Goal: Navigation & Orientation: Find specific page/section

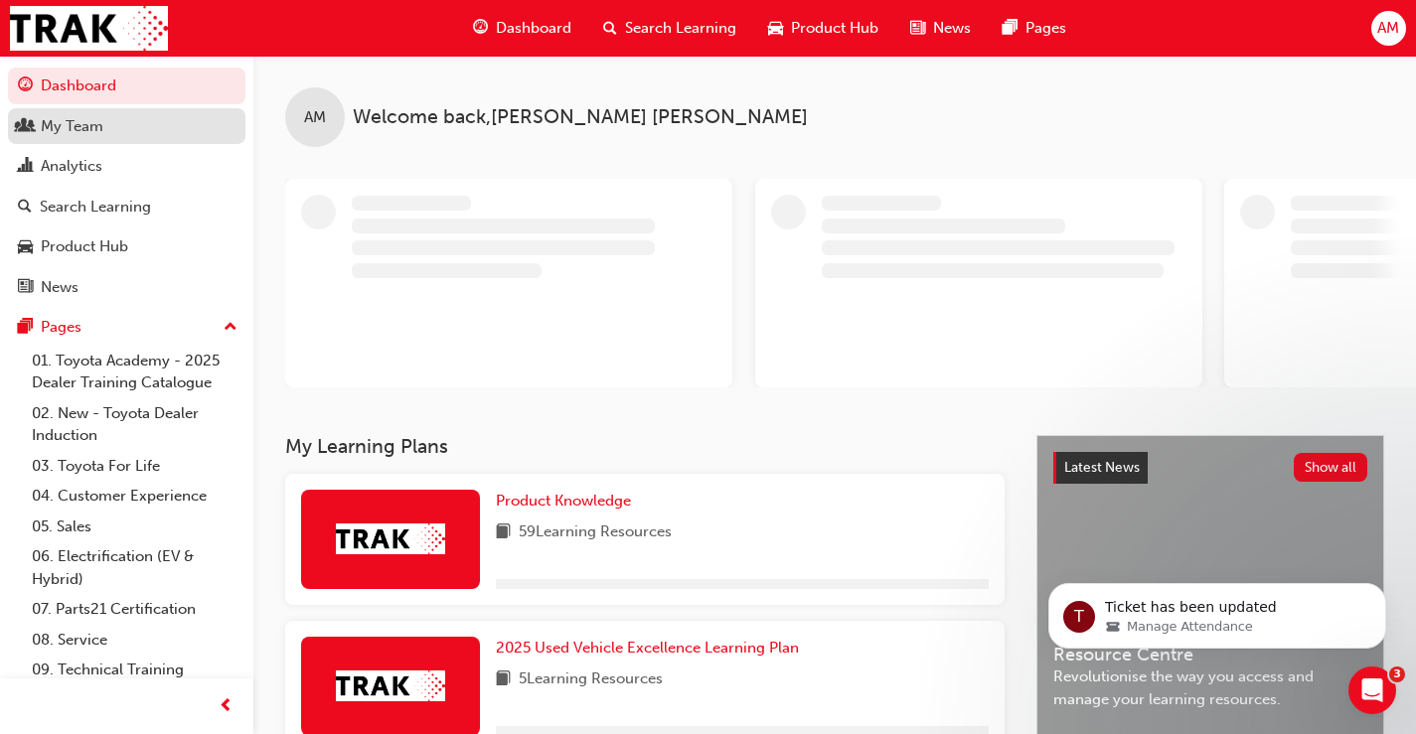
click at [93, 130] on div "My Team" at bounding box center [72, 126] width 63 height 23
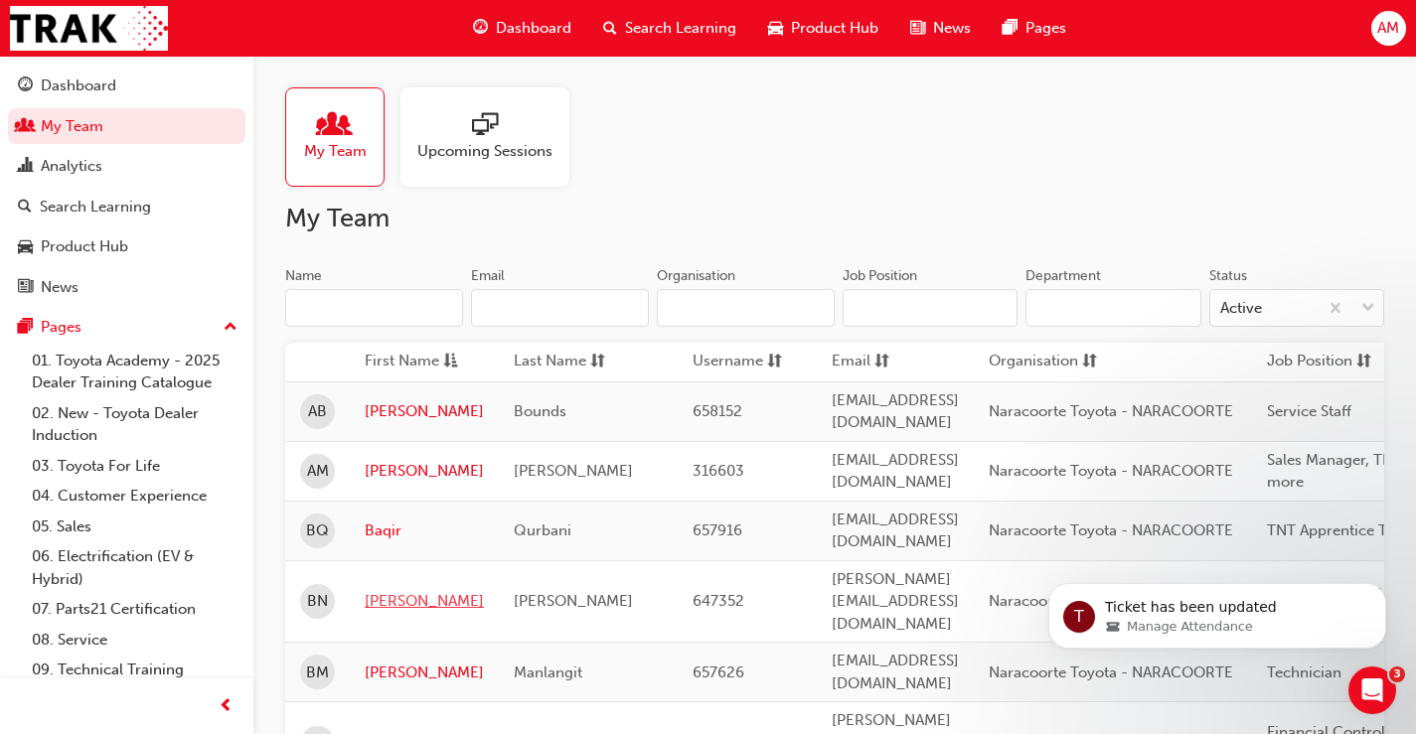
click at [392, 590] on link "[PERSON_NAME]" at bounding box center [424, 601] width 119 height 23
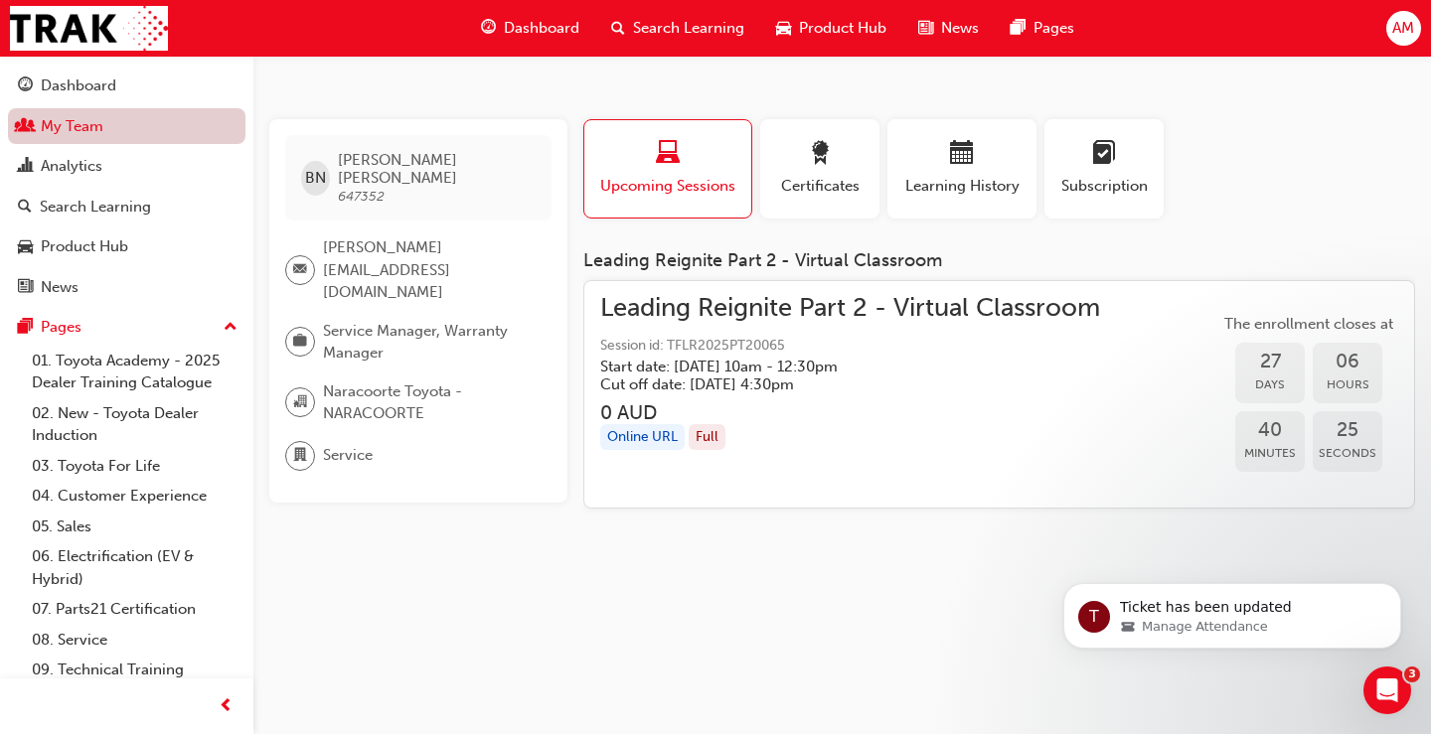
click at [98, 138] on link "My Team" at bounding box center [126, 126] width 237 height 37
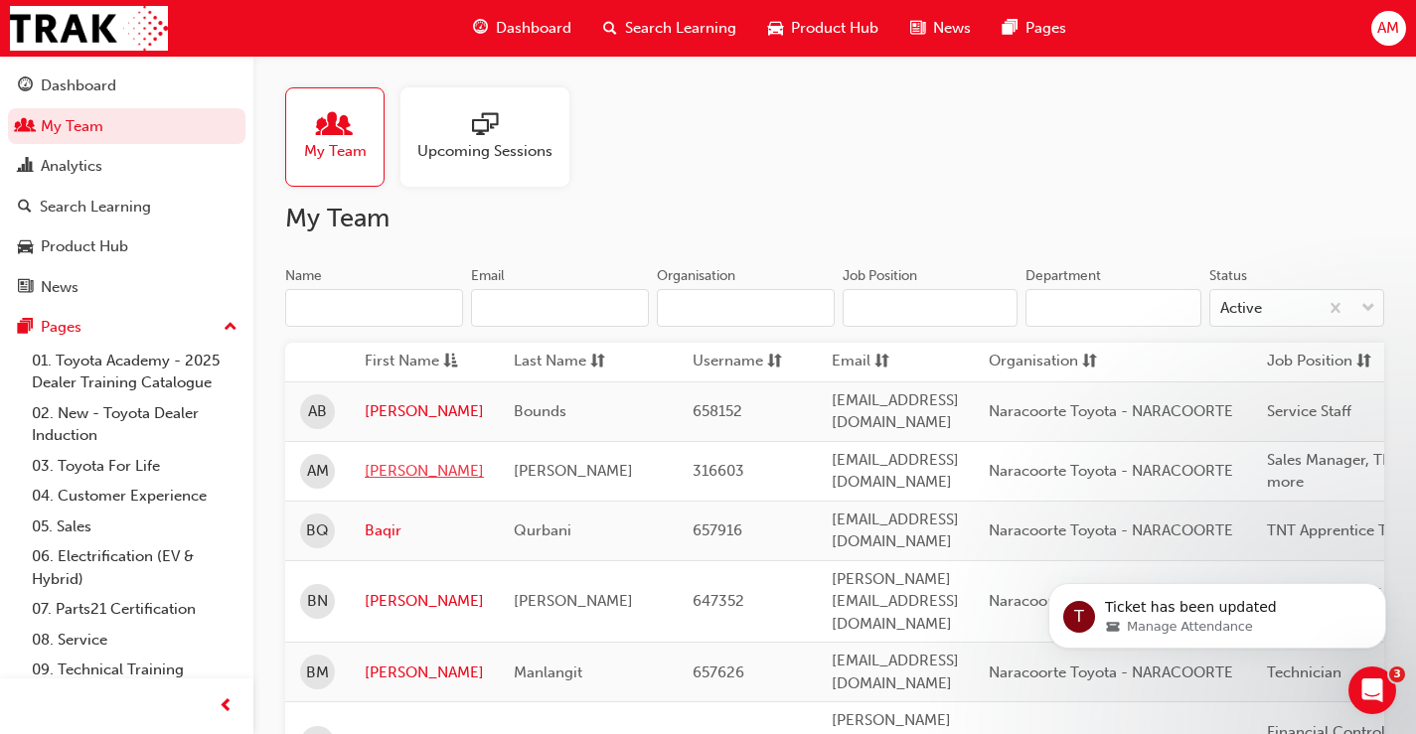
click at [379, 460] on link "[PERSON_NAME]" at bounding box center [424, 471] width 119 height 23
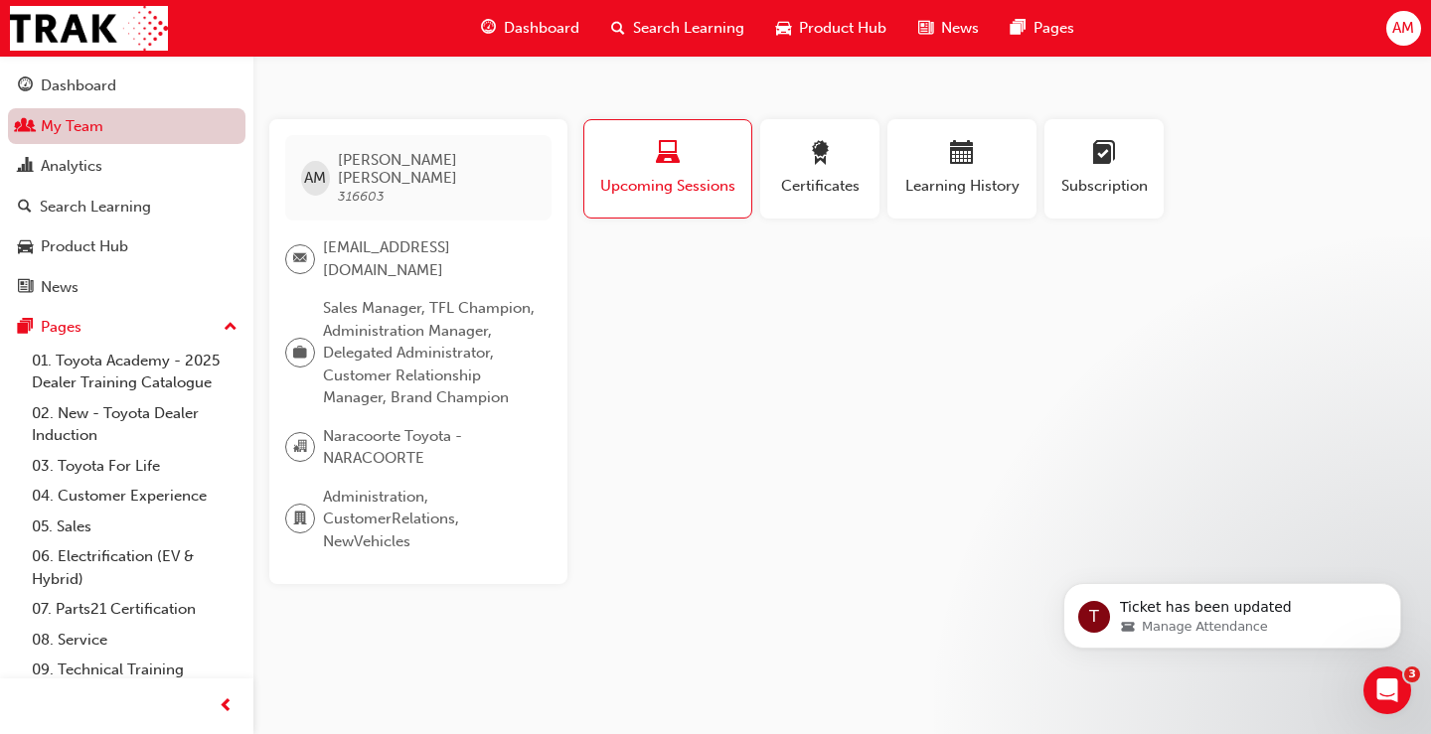
click at [115, 133] on link "My Team" at bounding box center [126, 126] width 237 height 37
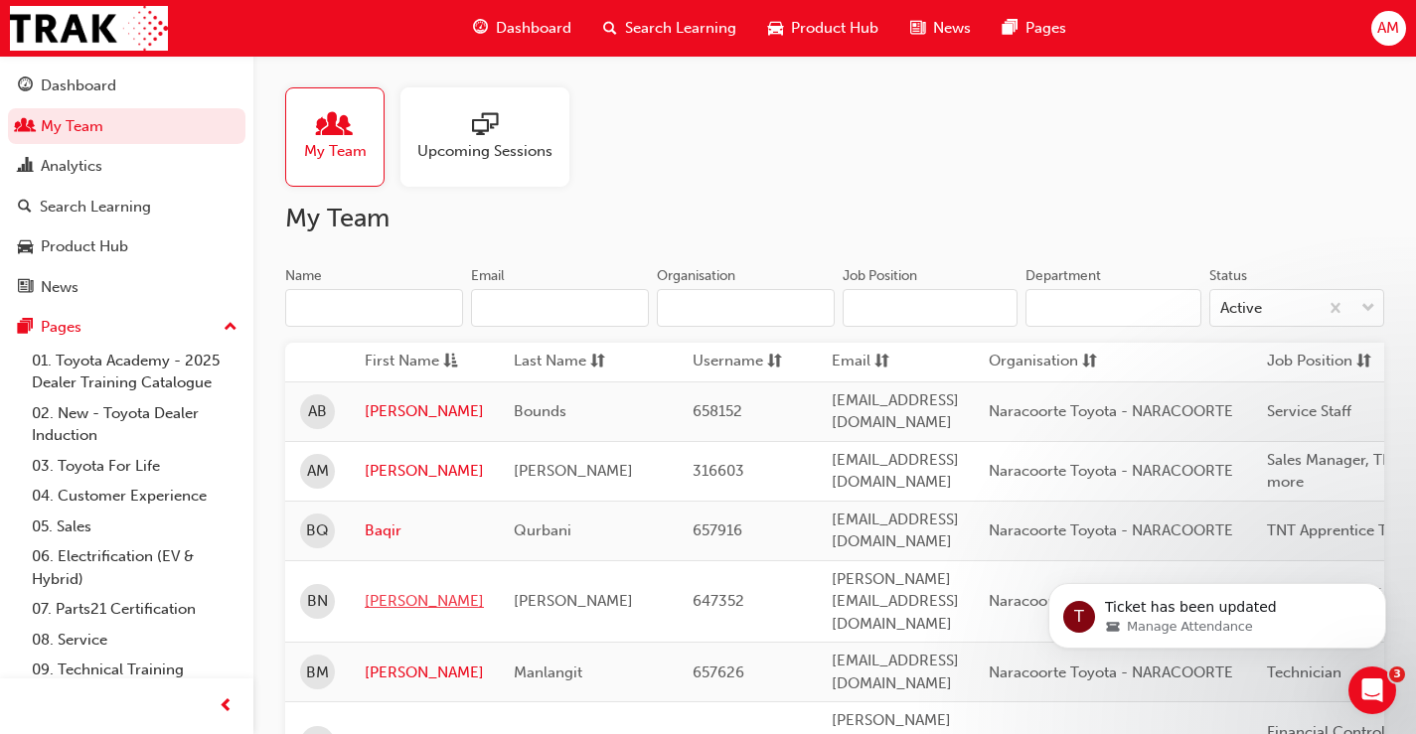
click at [385, 590] on link "[PERSON_NAME]" at bounding box center [424, 601] width 119 height 23
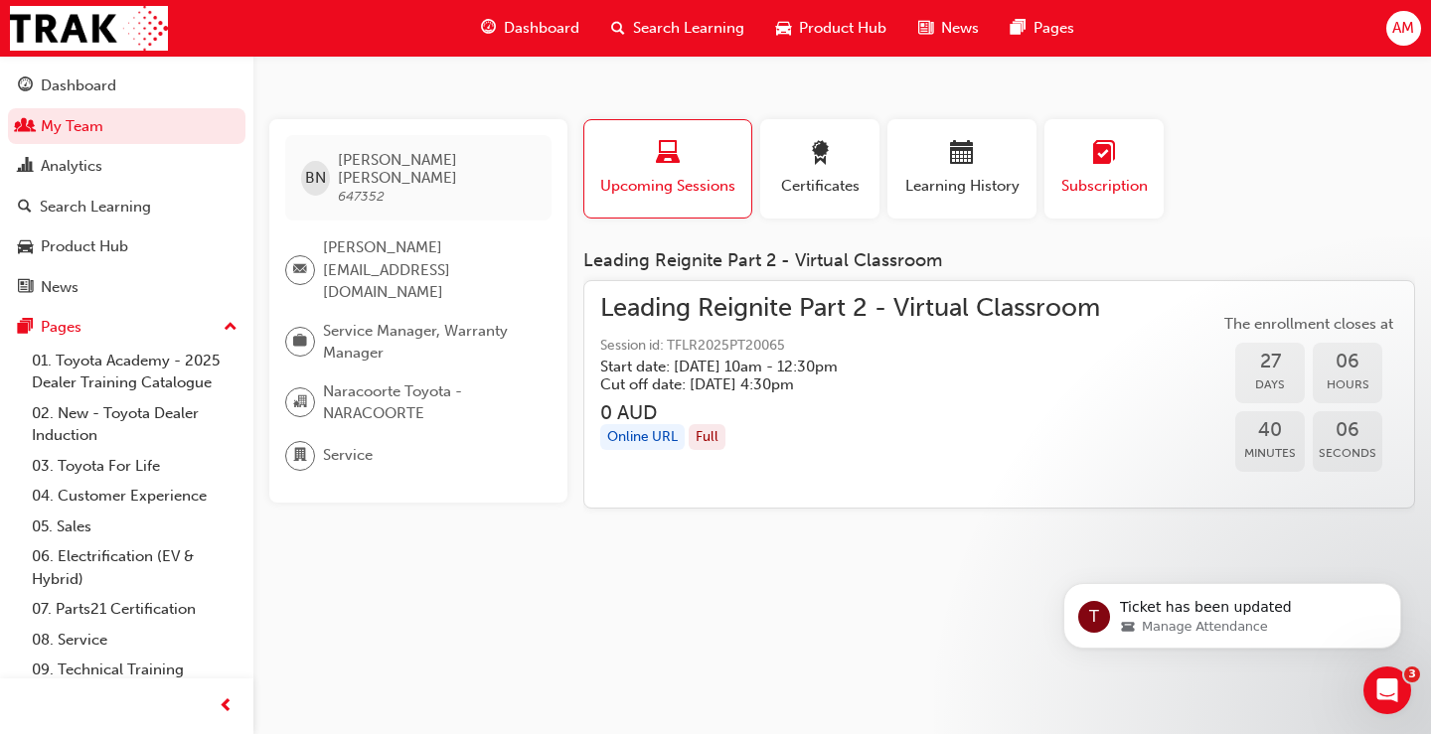
click at [1088, 188] on span "Subscription" at bounding box center [1103, 186] width 89 height 23
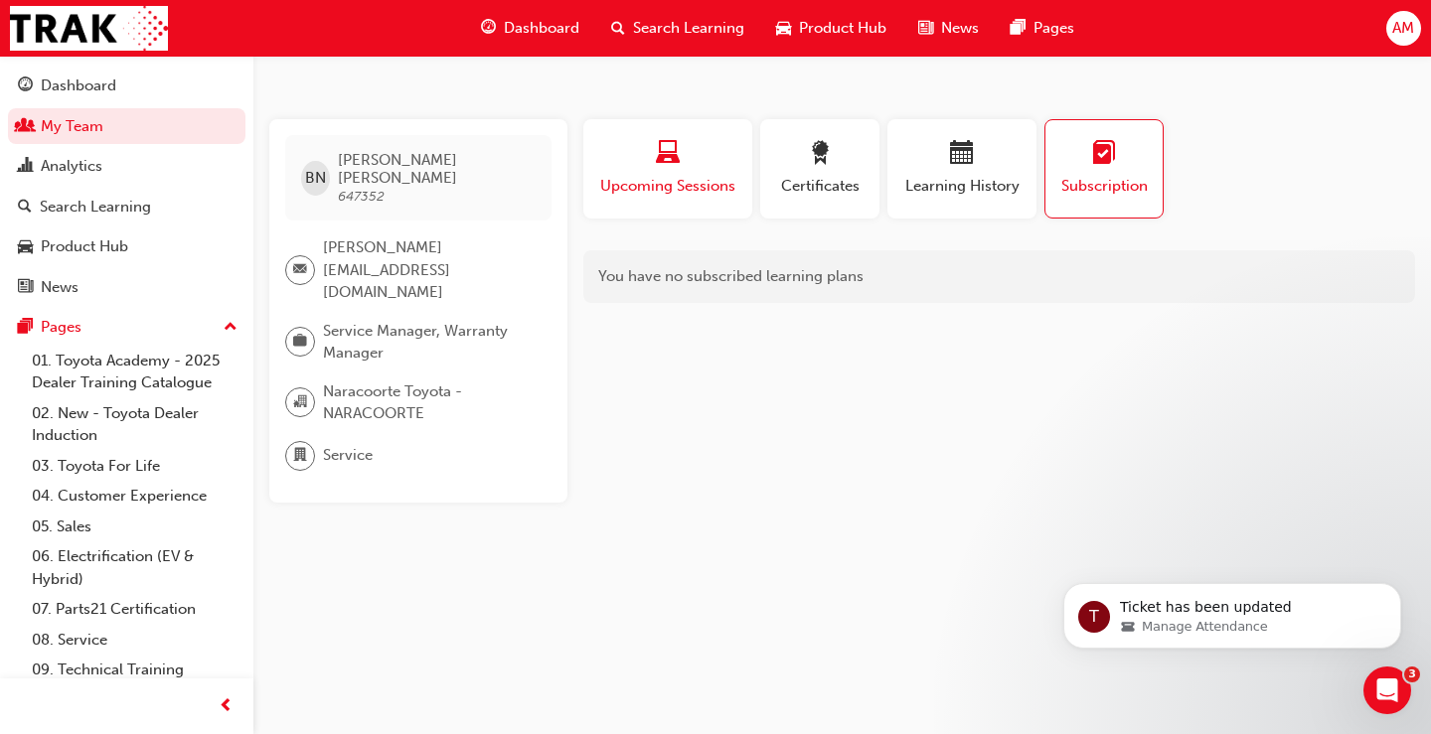
click at [673, 168] on span "laptop-icon" at bounding box center [668, 154] width 24 height 27
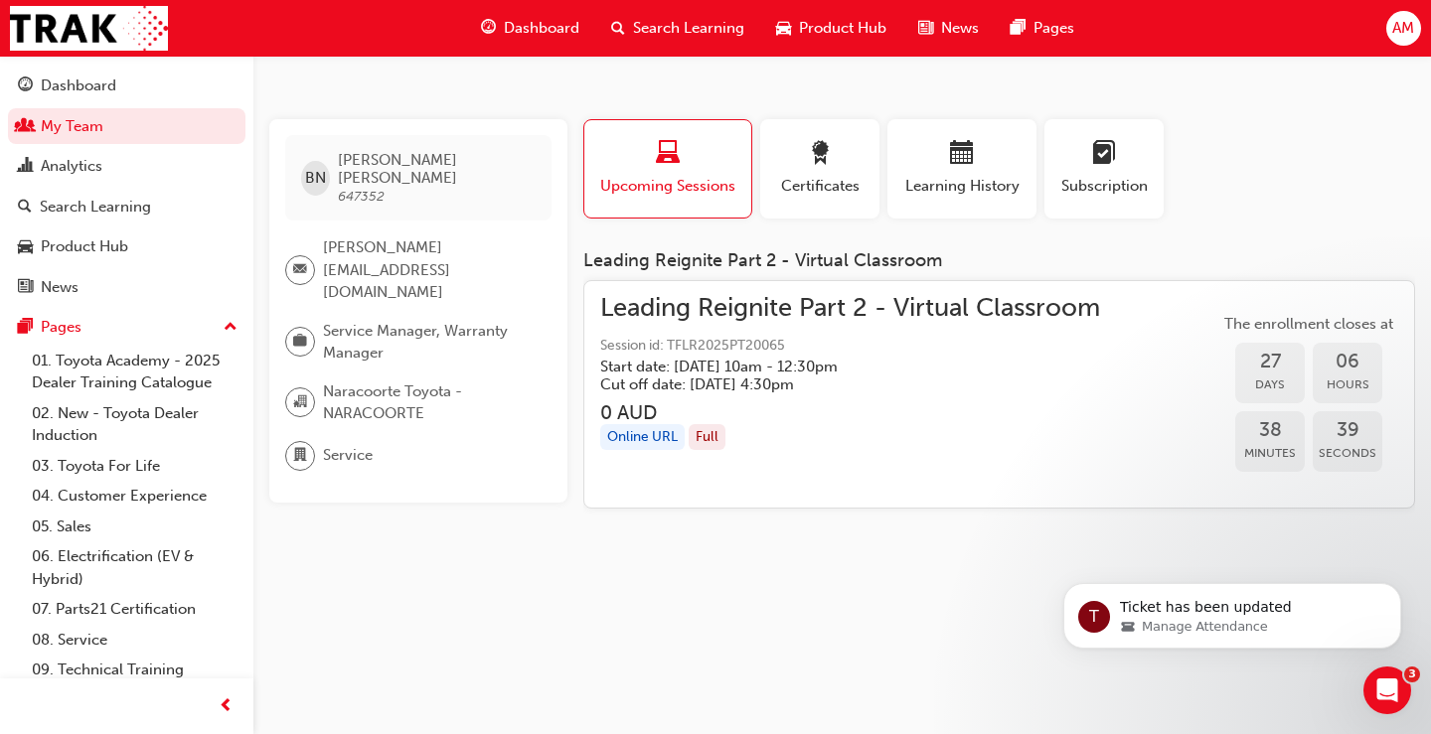
click at [1410, 25] on span "AM" at bounding box center [1403, 28] width 22 height 23
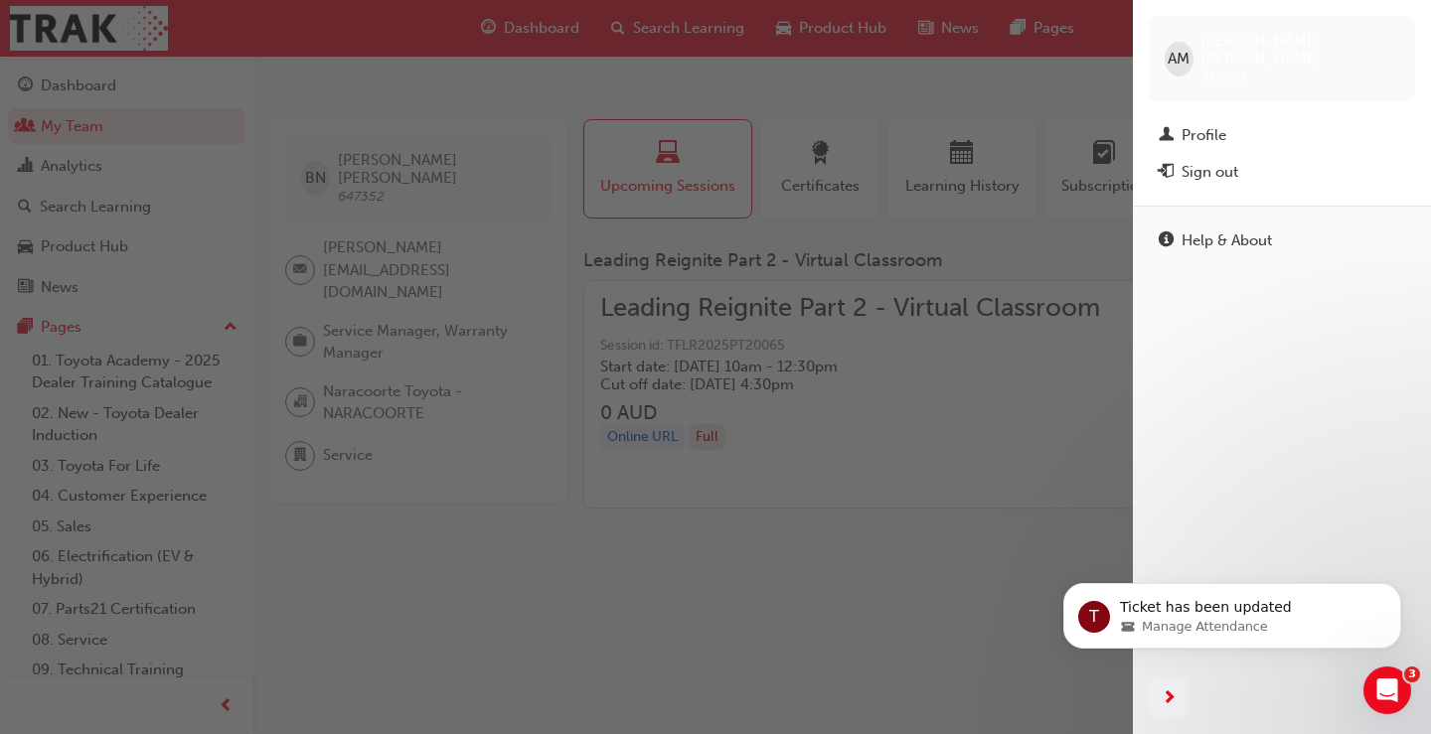
click at [1254, 160] on div "Sign out" at bounding box center [1281, 172] width 246 height 25
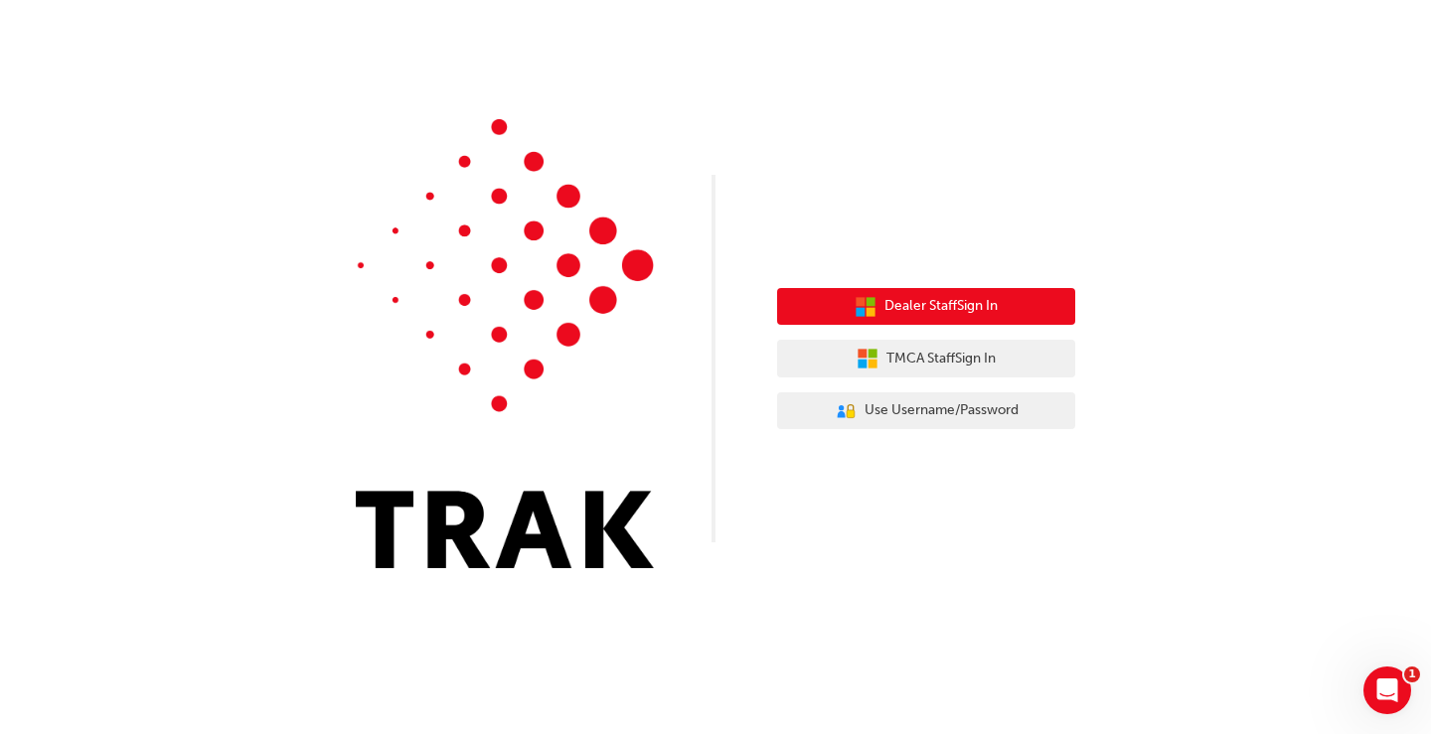
click at [921, 309] on span "Dealer Staff Sign In" at bounding box center [940, 306] width 113 height 23
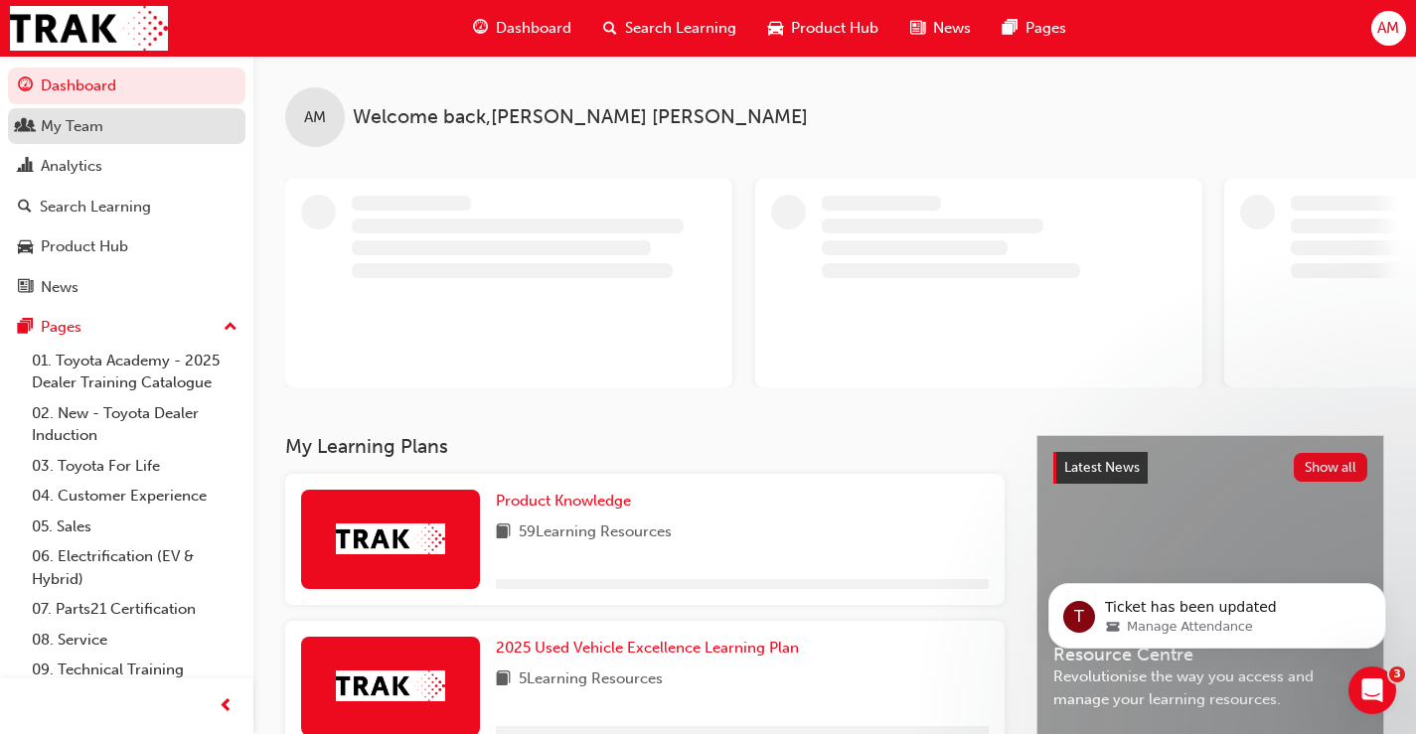
click at [80, 132] on div "My Team" at bounding box center [72, 126] width 63 height 23
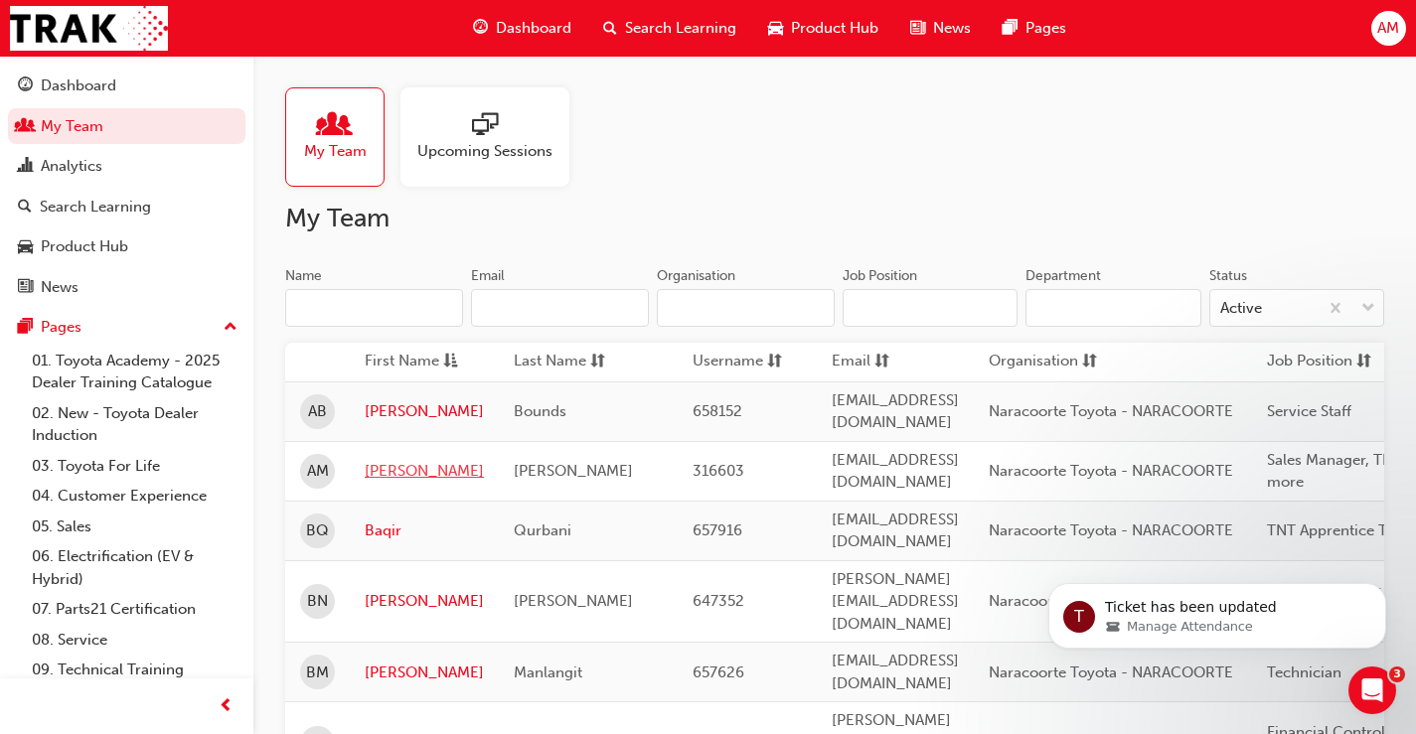
click at [383, 461] on link "[PERSON_NAME]" at bounding box center [424, 471] width 119 height 23
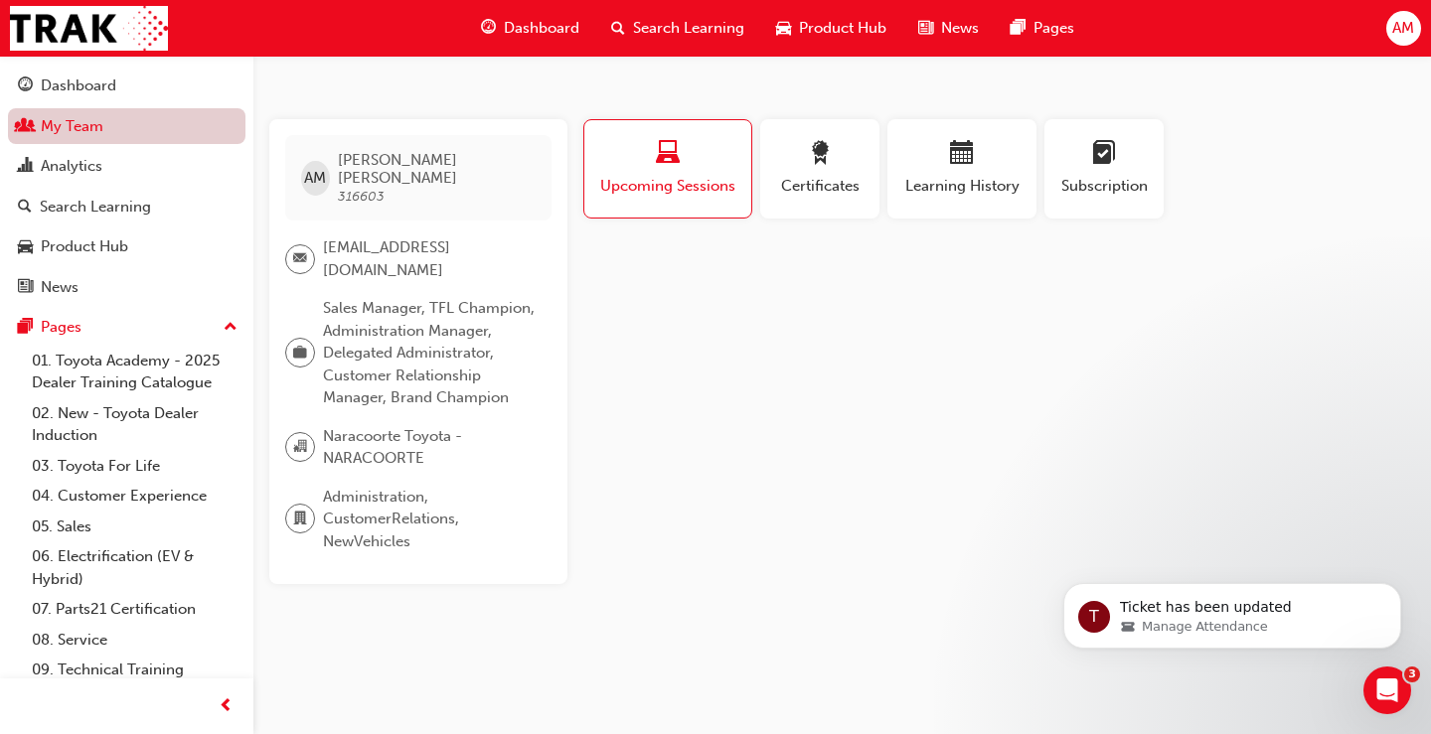
click at [97, 142] on link "My Team" at bounding box center [126, 126] width 237 height 37
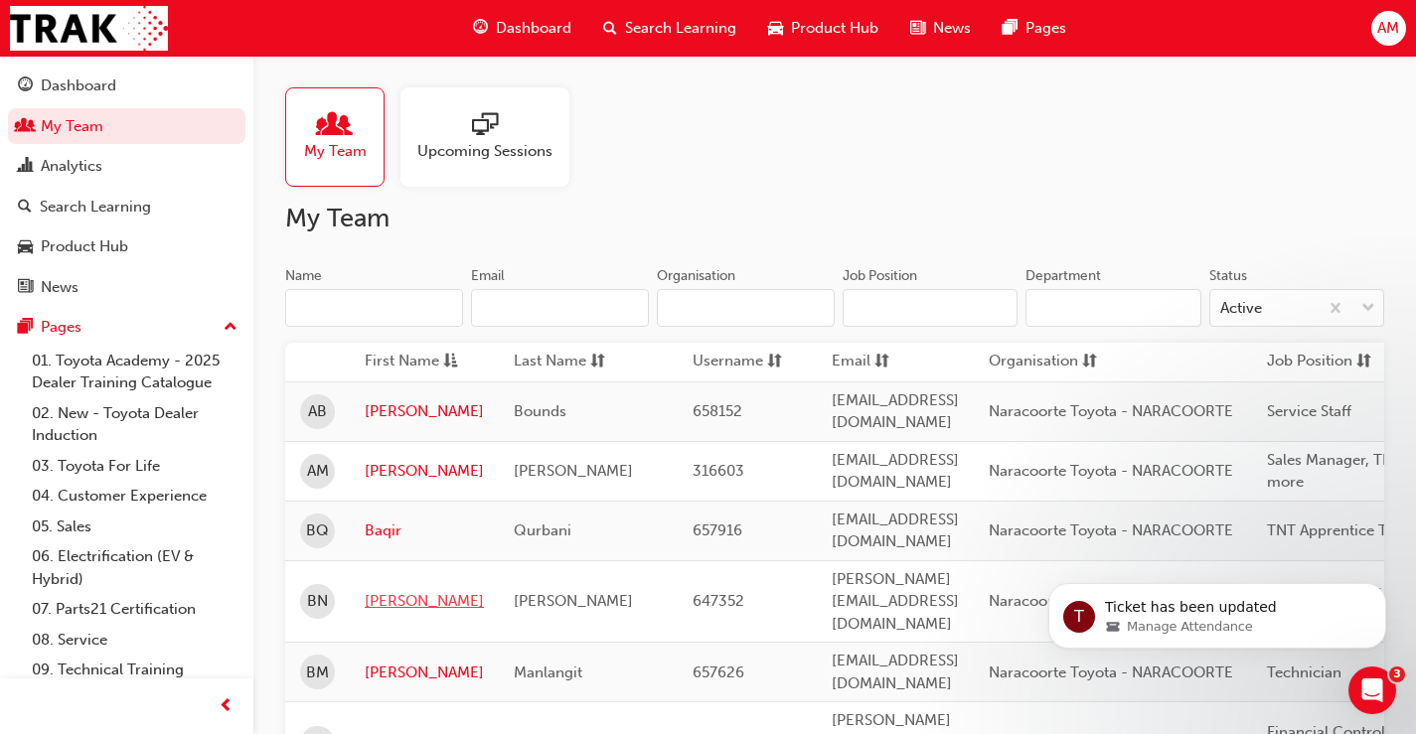
click at [386, 590] on link "[PERSON_NAME]" at bounding box center [424, 601] width 119 height 23
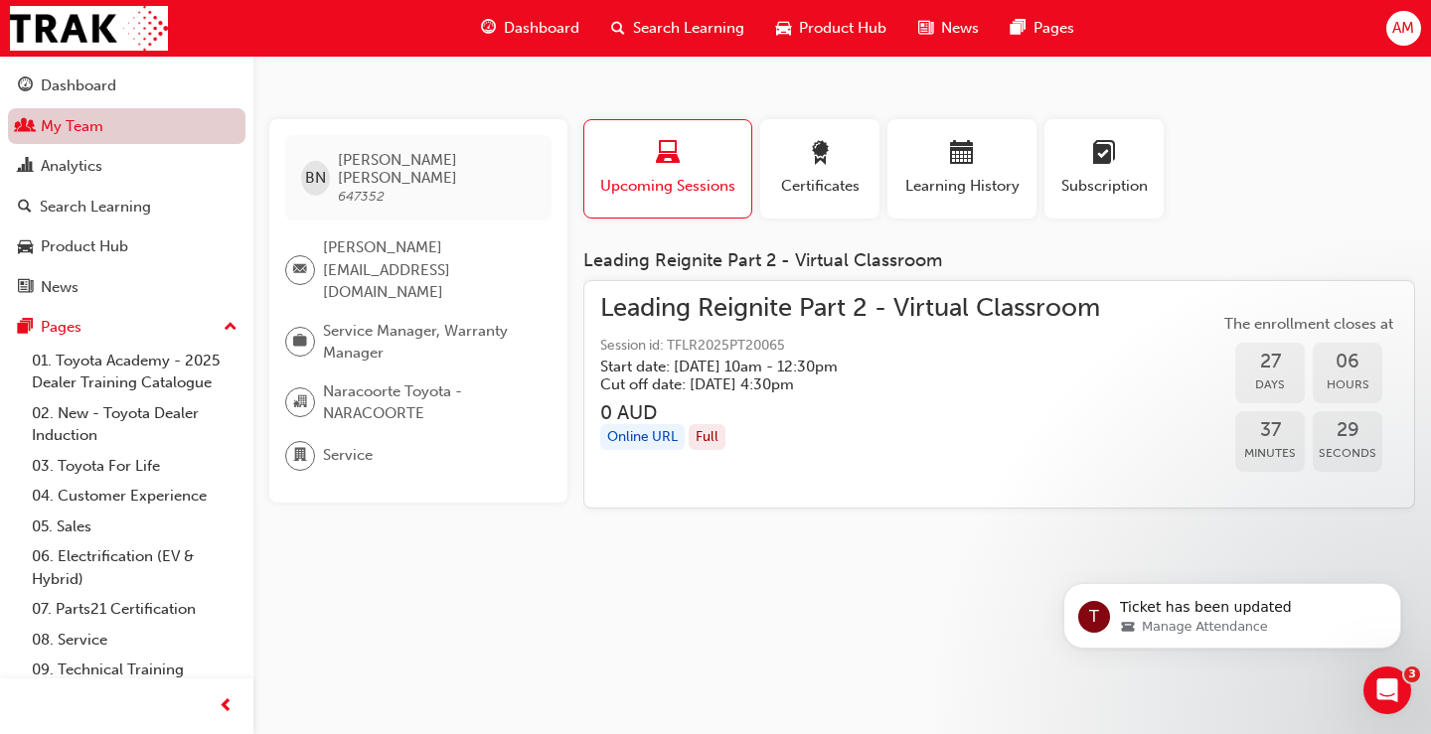
click at [108, 124] on link "My Team" at bounding box center [126, 126] width 237 height 37
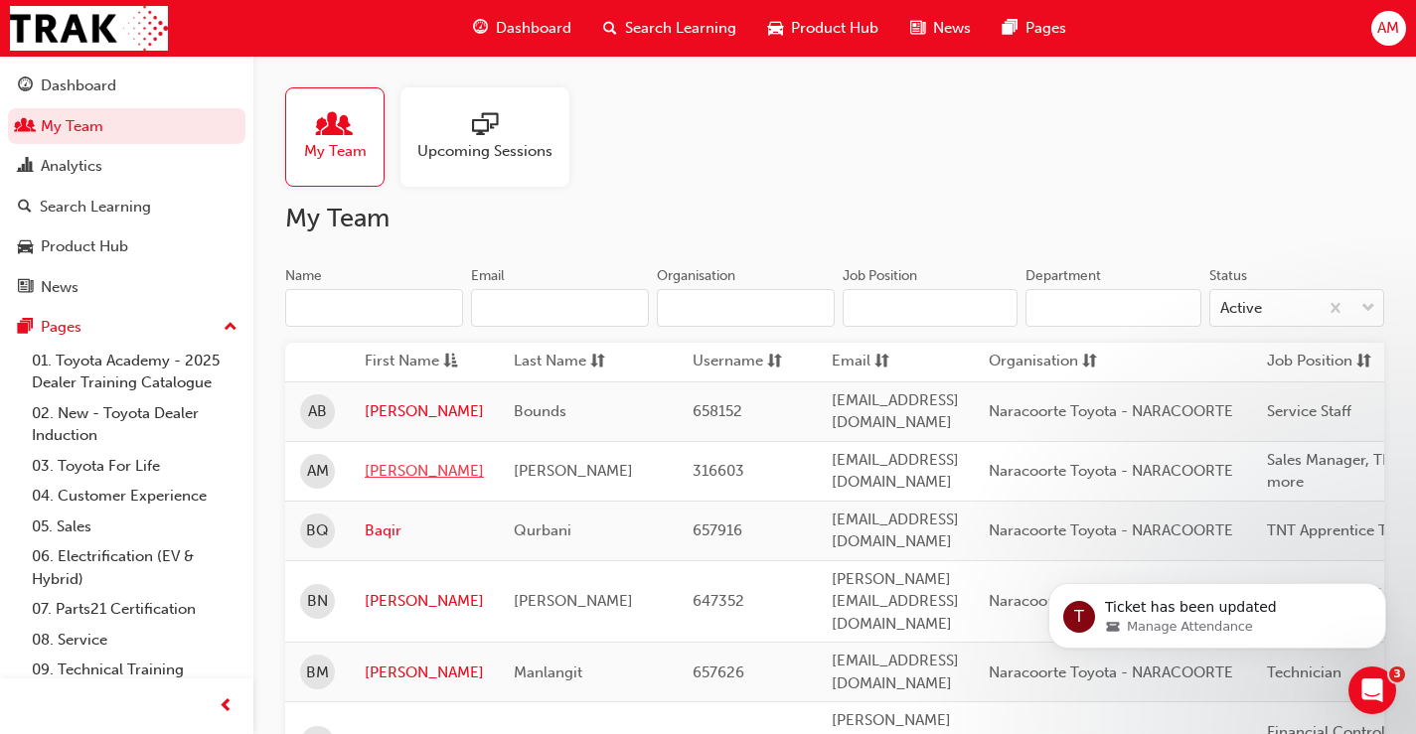
click at [380, 461] on link "[PERSON_NAME]" at bounding box center [424, 471] width 119 height 23
